Goal: Task Accomplishment & Management: Use online tool/utility

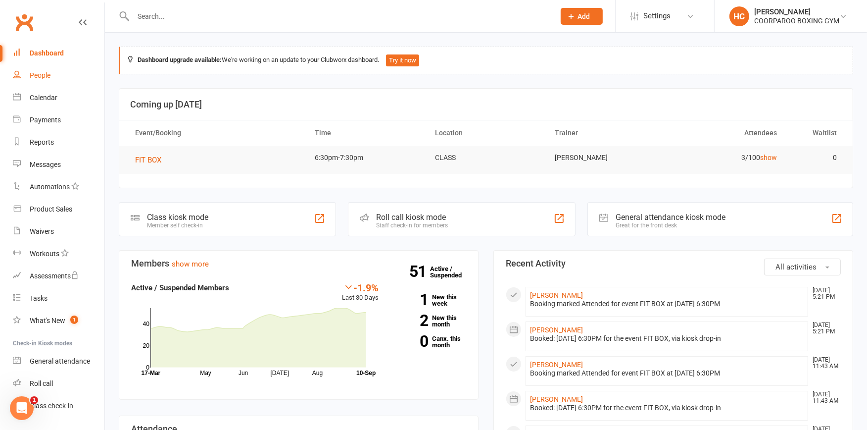
click at [40, 78] on div "People" at bounding box center [40, 75] width 21 height 8
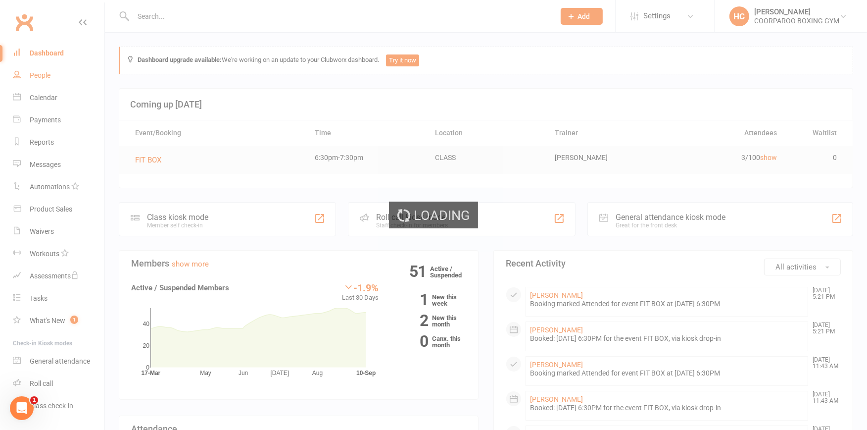
select select "100"
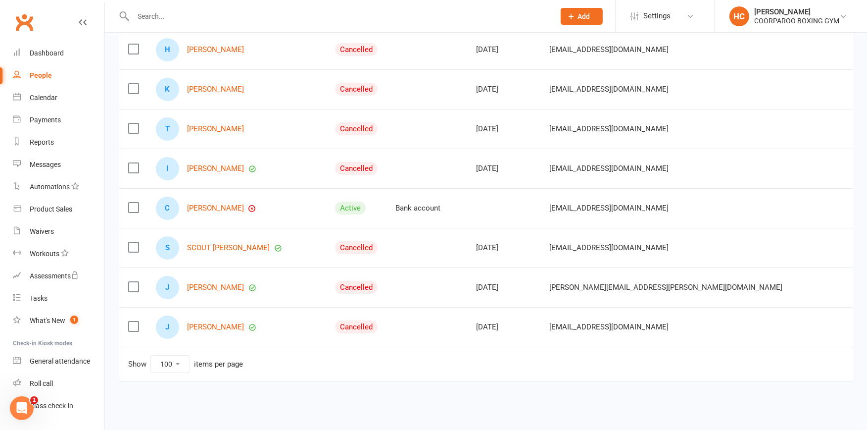
scroll to position [3796, 0]
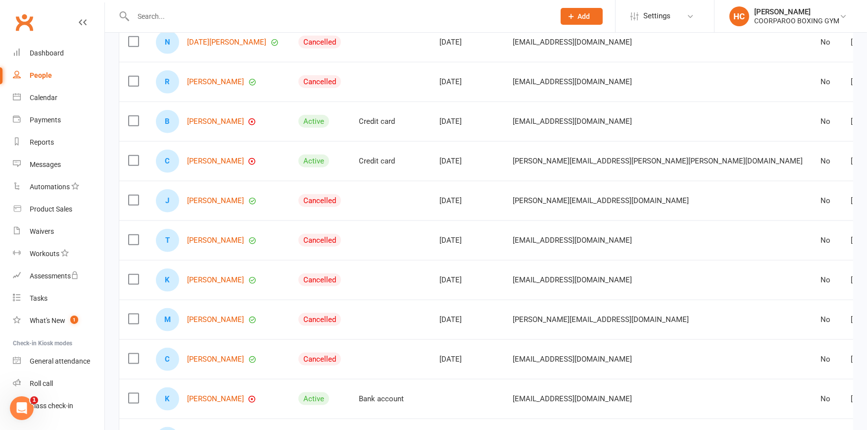
scroll to position [1077, 0]
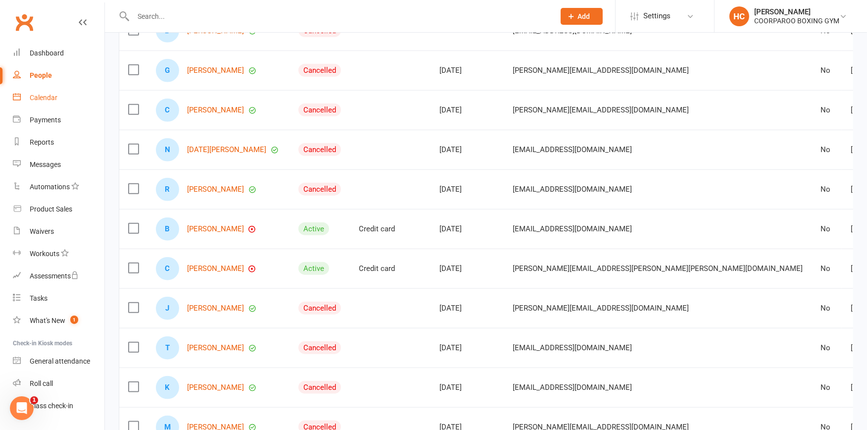
click at [31, 98] on div "Calendar" at bounding box center [44, 98] width 28 height 8
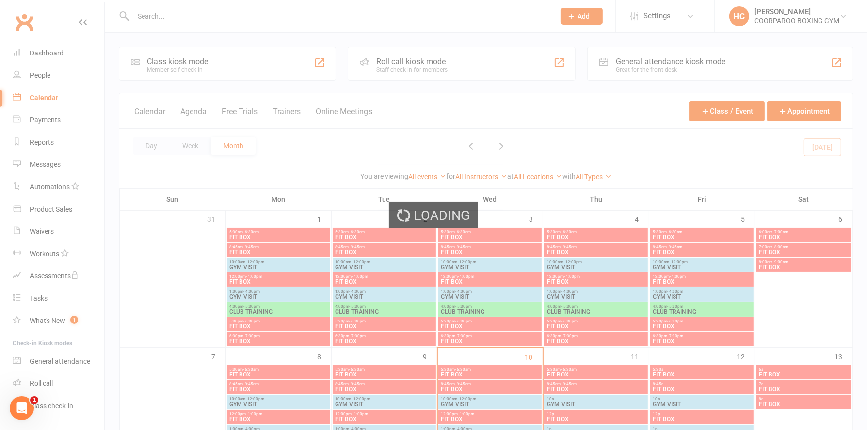
click at [205, 62] on div "Loading" at bounding box center [433, 215] width 867 height 430
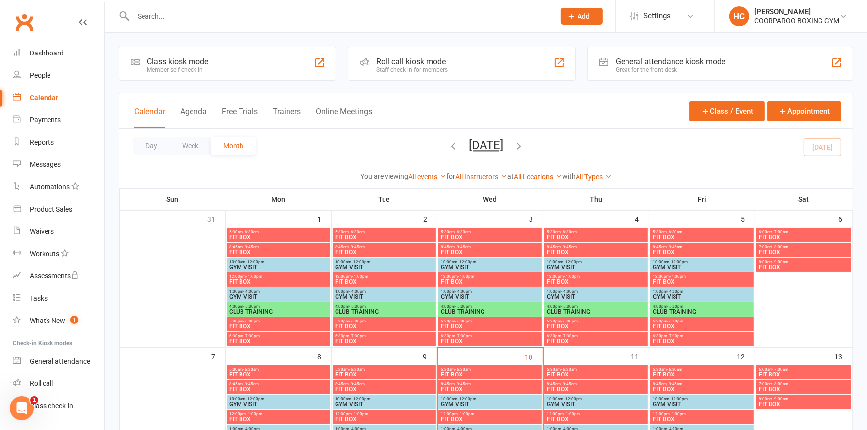
click at [170, 63] on div "Class kiosk mode" at bounding box center [177, 61] width 61 height 9
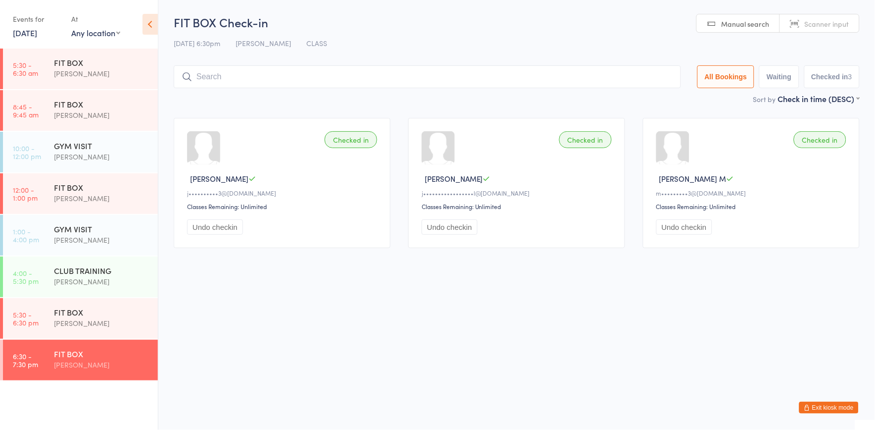
click at [25, 33] on link "[DATE]" at bounding box center [25, 32] width 24 height 11
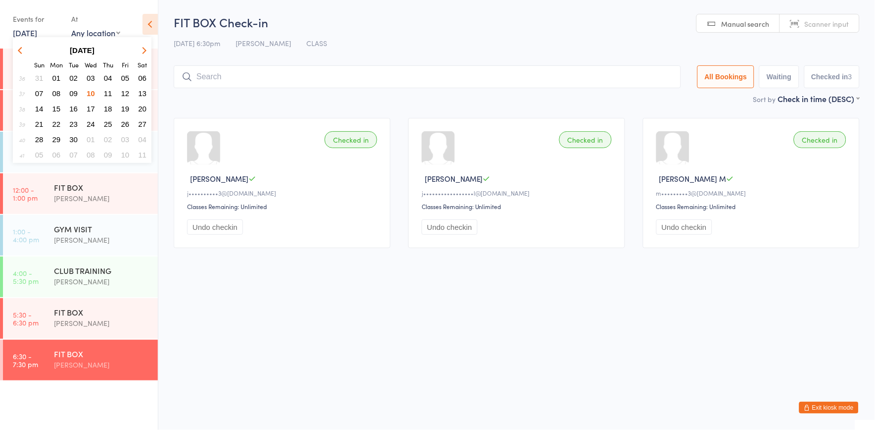
click at [109, 89] on span "11" at bounding box center [108, 93] width 8 height 8
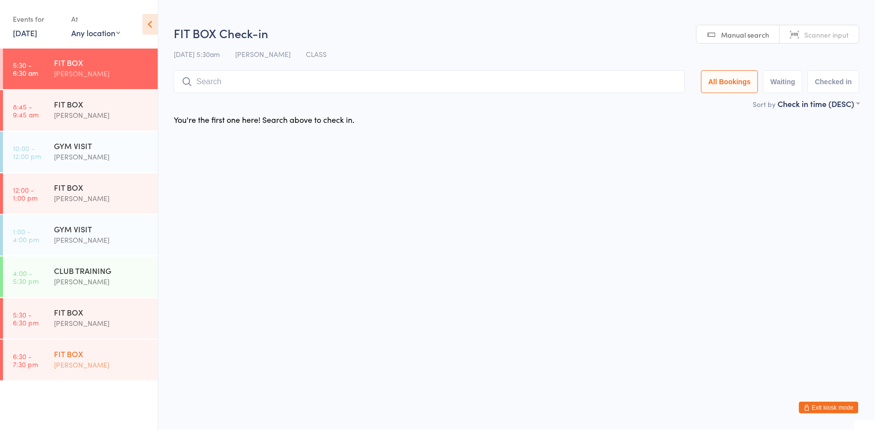
click at [105, 357] on div "FIT BOX" at bounding box center [102, 353] width 96 height 11
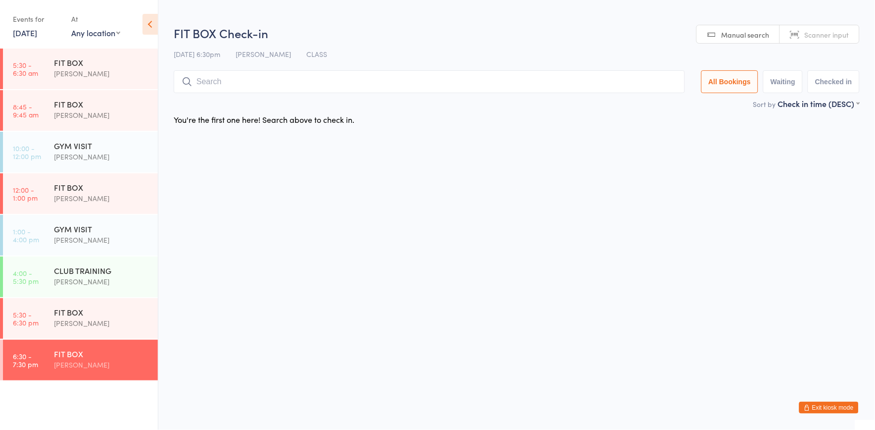
click at [800, 30] on link "Scanner input" at bounding box center [819, 34] width 79 height 19
